Goal: Information Seeking & Learning: Learn about a topic

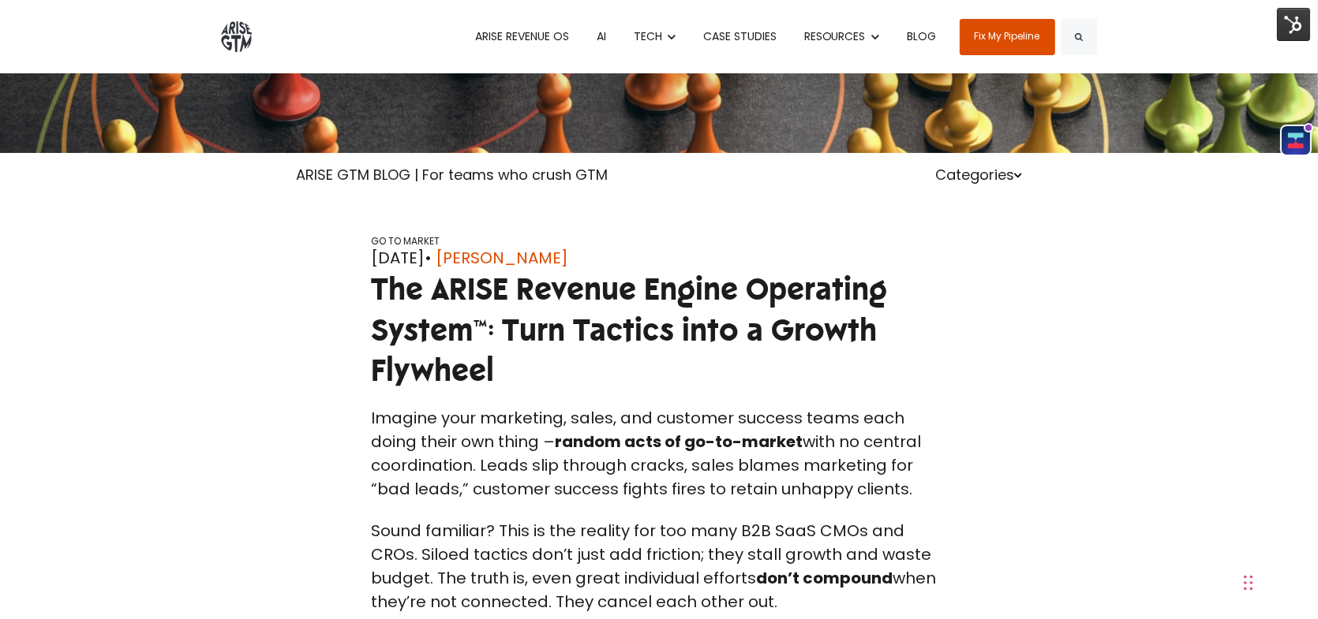
scroll to position [99, 0]
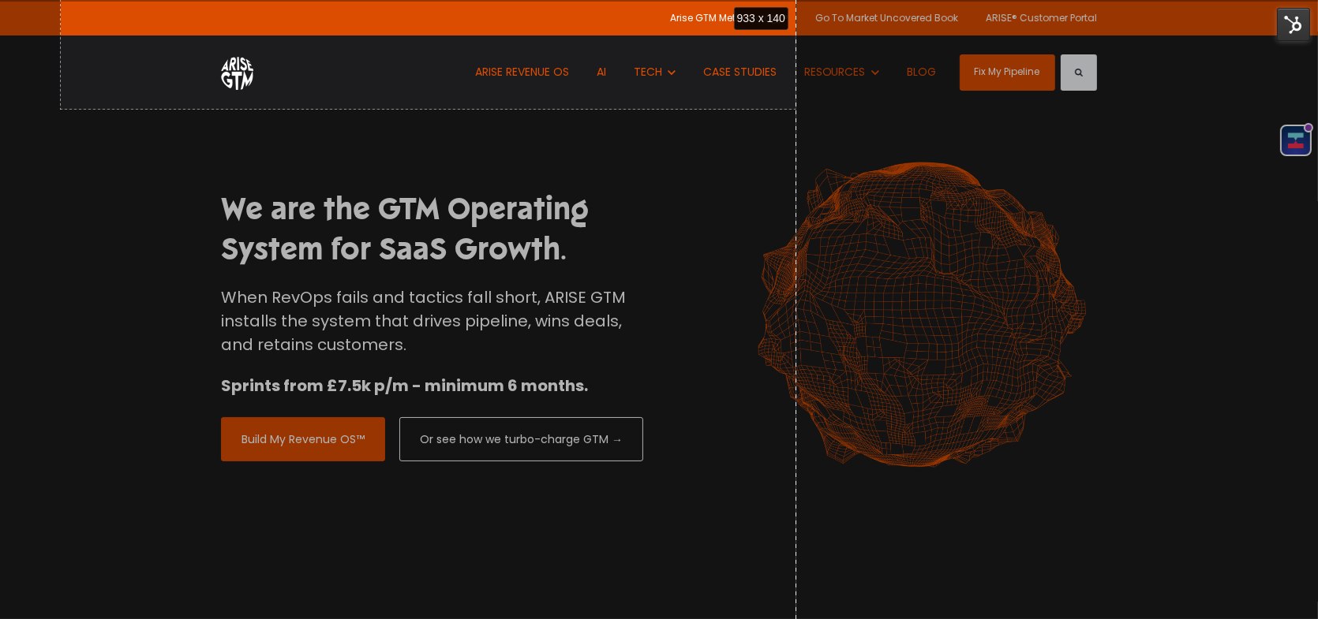
drag, startPoint x: 60, startPoint y: 110, endPoint x: 580, endPoint y: -15, distance: 534.8
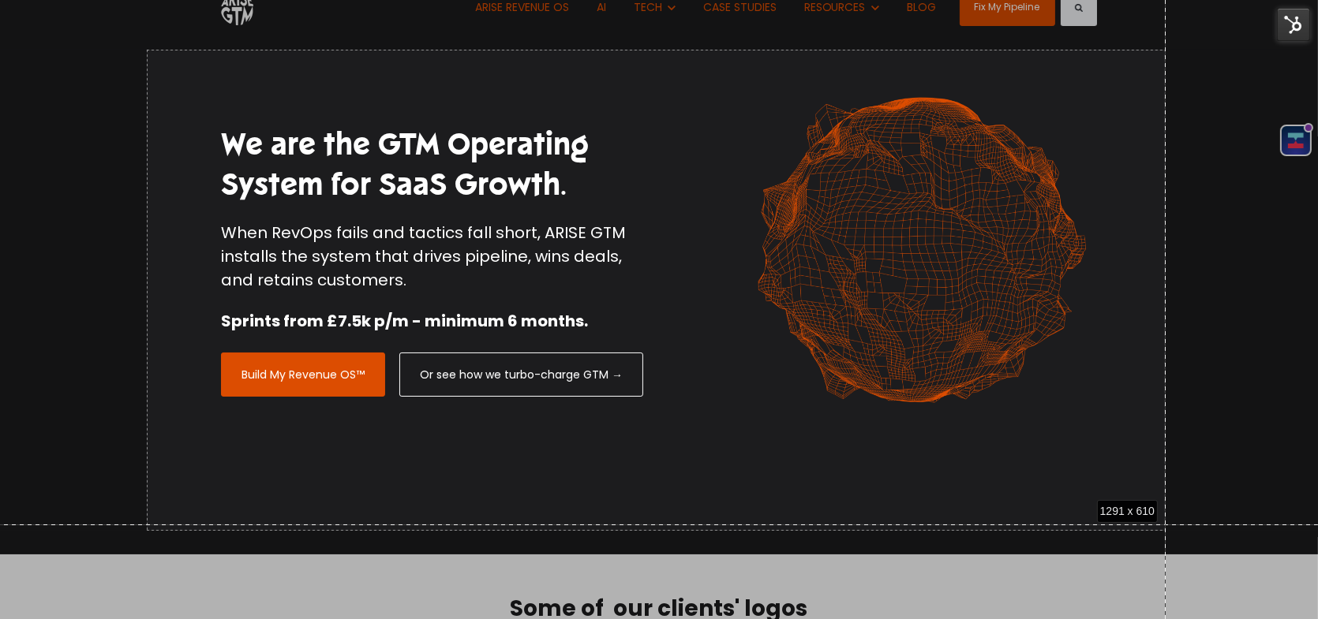
scroll to position [70, 0]
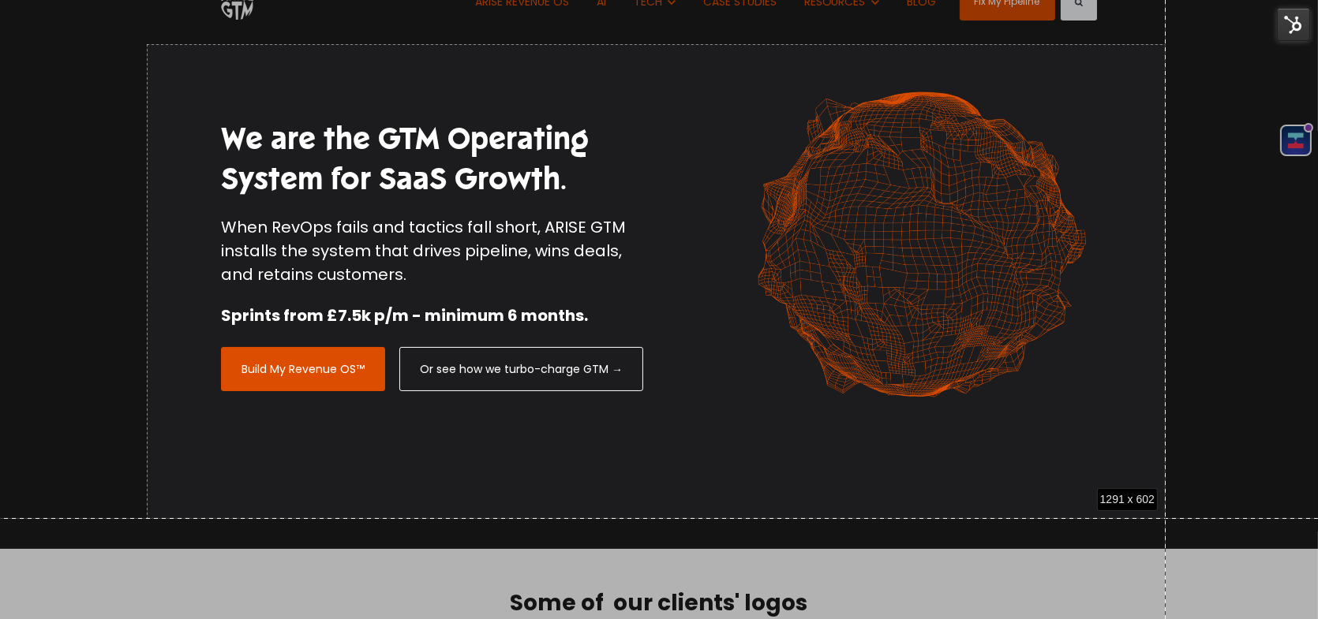
drag, startPoint x: 147, startPoint y: 114, endPoint x: 1166, endPoint y: 518, distance: 1096.0
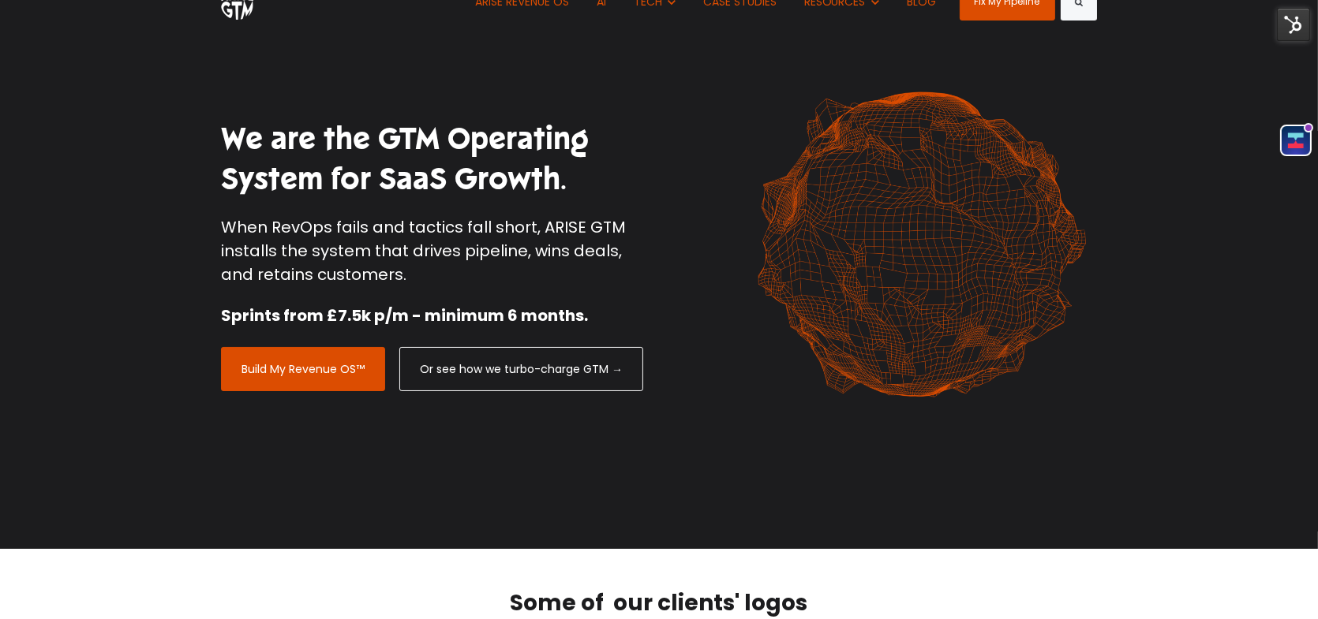
scroll to position [0, 0]
